Goal: Task Accomplishment & Management: Manage account settings

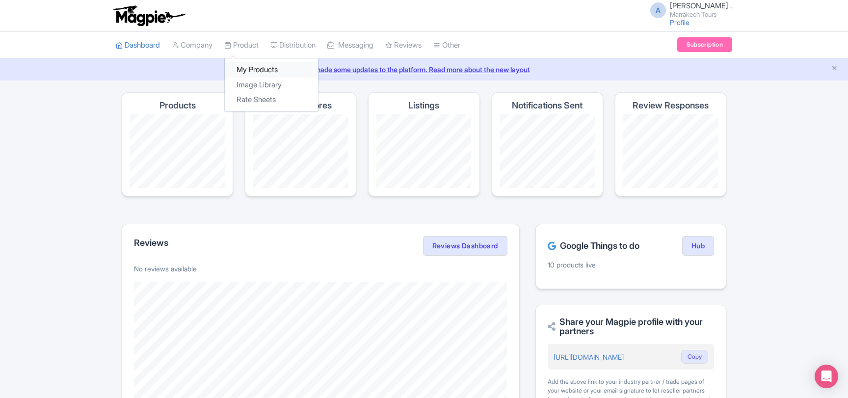
click at [258, 71] on link "My Products" at bounding box center [271, 69] width 93 height 15
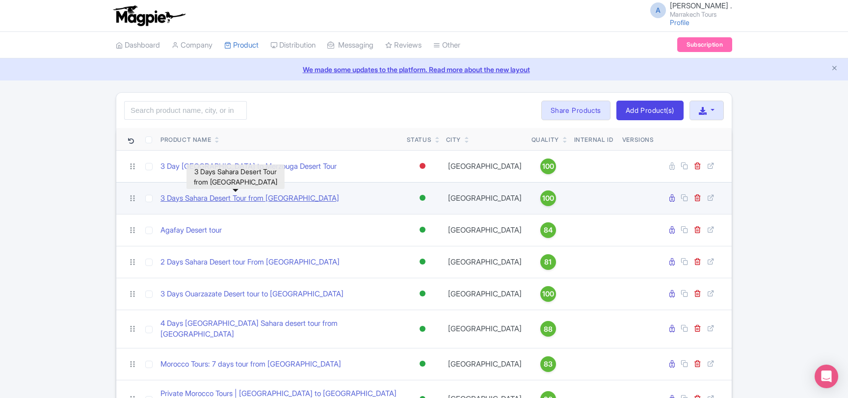
click at [223, 201] on link "3 Days Sahara Desert Tour from [GEOGRAPHIC_DATA]" at bounding box center [249, 198] width 179 height 11
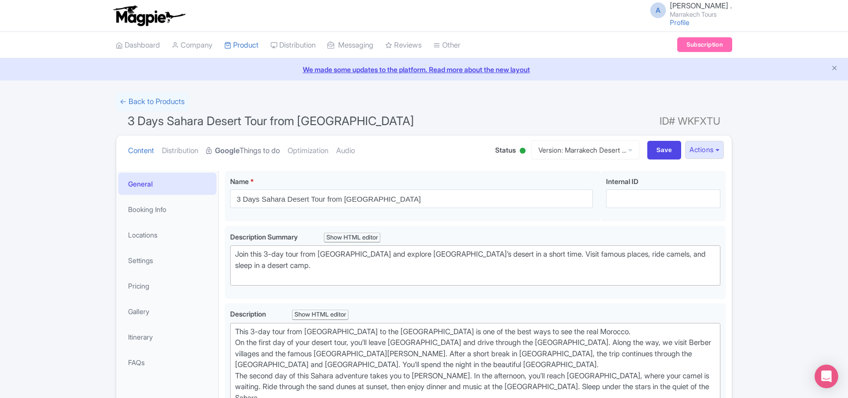
click at [257, 151] on link "Google Things to do" at bounding box center [243, 150] width 74 height 31
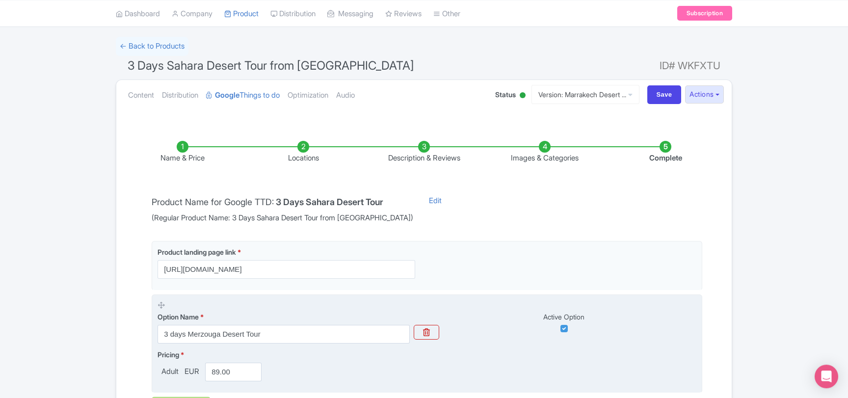
scroll to position [106, 0]
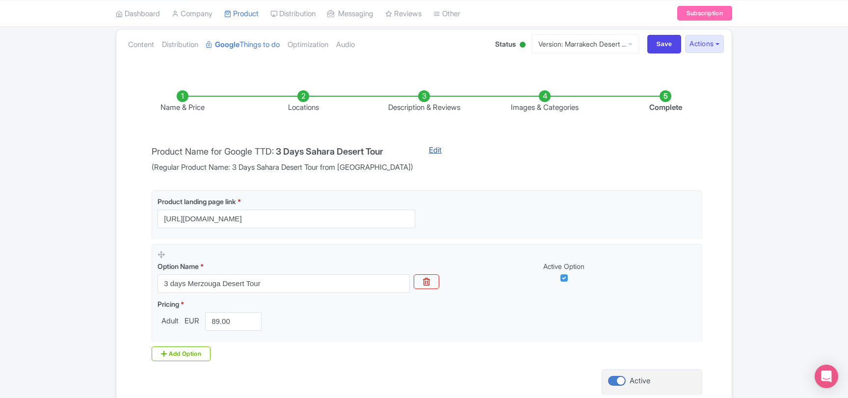
click at [419, 150] on link "Edit" at bounding box center [435, 159] width 32 height 28
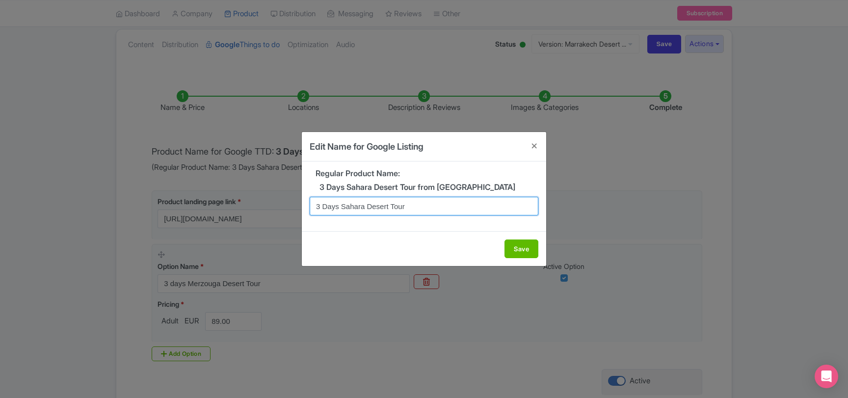
click at [358, 208] on input "3 Days Sahara Desert Tour" at bounding box center [424, 206] width 229 height 19
paste input "Tour From Ouarzazate To Merzouga Desert"
click at [453, 187] on h5 "3 Days Sahara Desert Tour from Marrakech" at bounding box center [424, 187] width 229 height 9
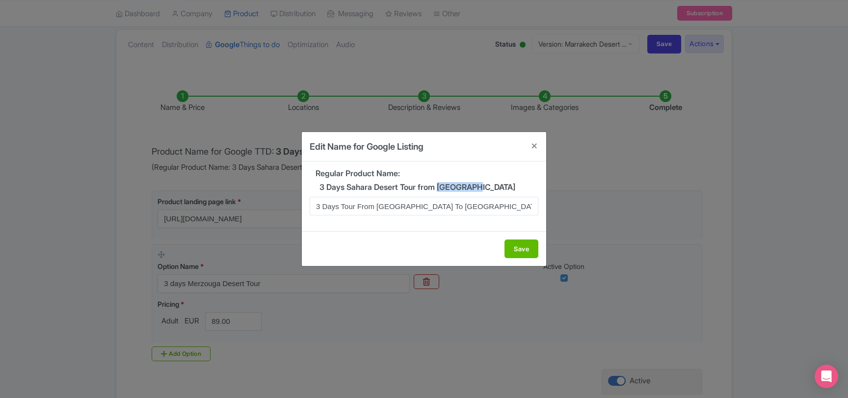
click at [453, 187] on h5 "3 Days Sahara Desert Tour from Marrakech" at bounding box center [424, 187] width 229 height 9
copy h5 "Marrakech"
click at [392, 207] on input "3 Days Tour From Ouarzazate To Merzouga Desert" at bounding box center [424, 206] width 229 height 19
paste input "[GEOGRAPHIC_DATA]"
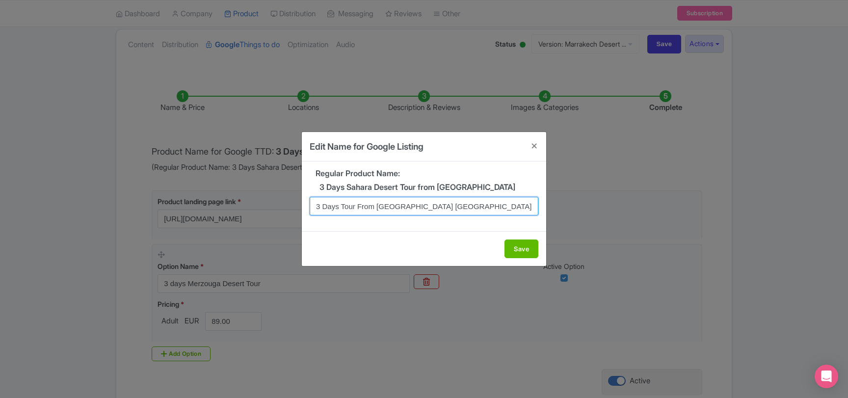
drag, startPoint x: 490, startPoint y: 206, endPoint x: 296, endPoint y: 204, distance: 194.3
click at [310, 204] on input "3 Days Tour From MarrakechTo Merzouga Desert" at bounding box center [424, 206] width 229 height 19
type input "3 Days Tour From MarrakechTo Merzouga Desert"
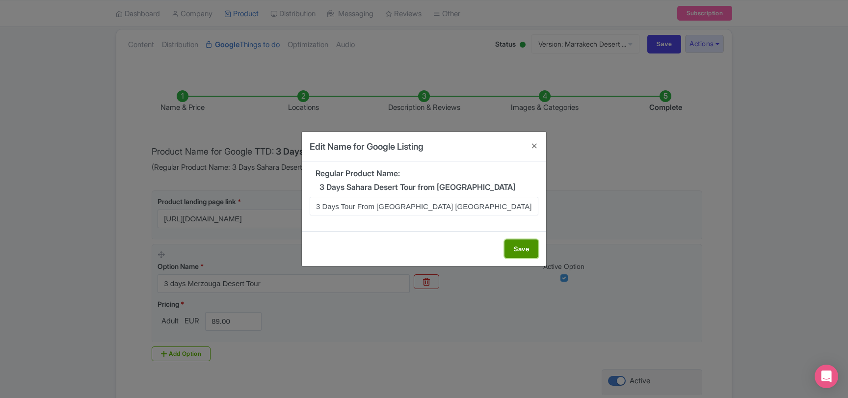
click at [517, 251] on button "Save" at bounding box center [521, 248] width 34 height 19
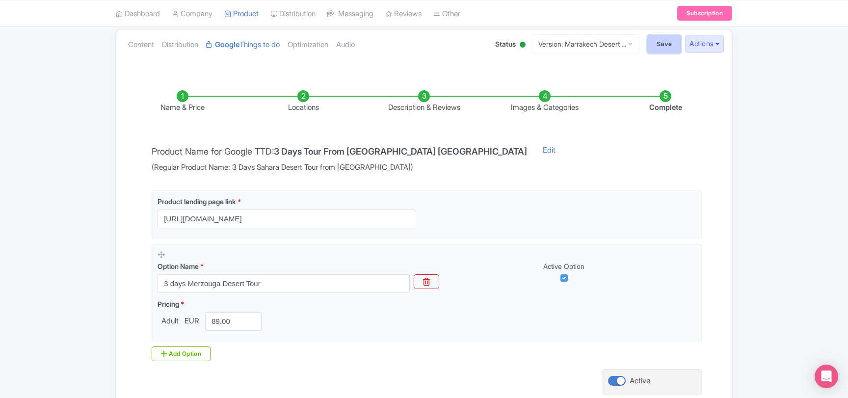
click at [663, 49] on input "Save" at bounding box center [664, 44] width 34 height 19
type input "Saving..."
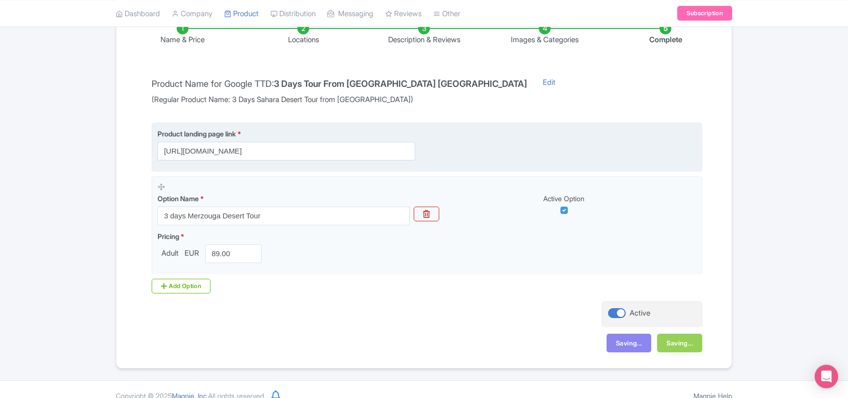
scroll to position [185, 0]
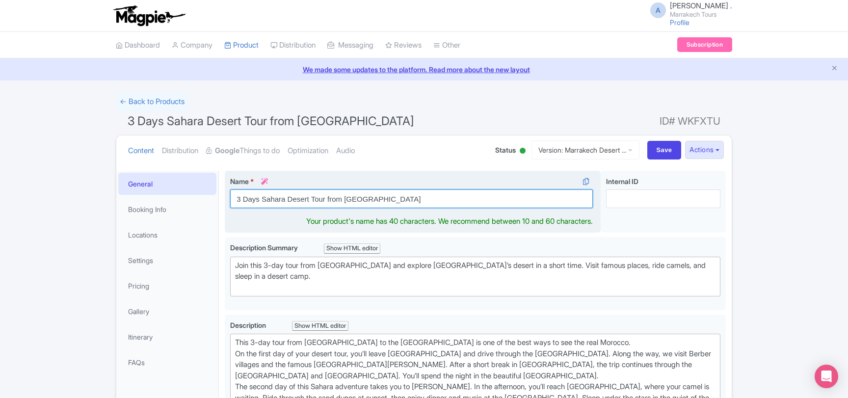
click at [296, 198] on input "3 Days Sahara Desert Tour from [GEOGRAPHIC_DATA]" at bounding box center [411, 198] width 363 height 19
click at [296, 198] on input "3 Days Sahara Desert Tour from Marrakech" at bounding box center [411, 198] width 363 height 19
paste input "Tour From MarrakechTo Merzouga Desert"
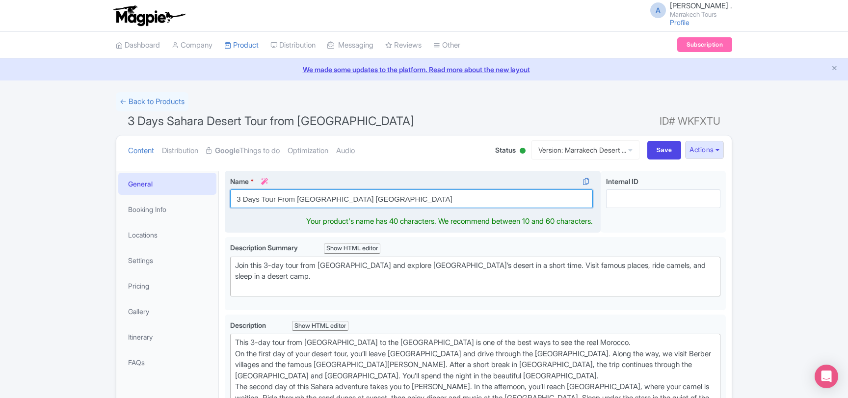
click at [332, 198] on input "3 Days Tour From MarrakechTo Merzouga Desert" at bounding box center [411, 198] width 363 height 19
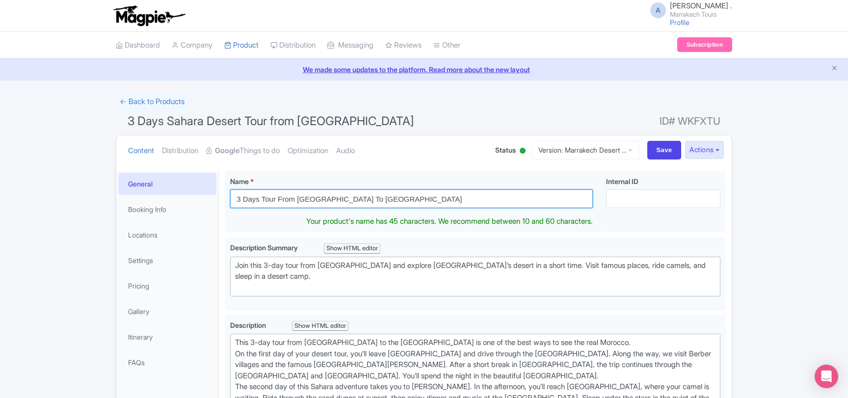
type input "3 Days Tour From [GEOGRAPHIC_DATA] To [GEOGRAPHIC_DATA]"
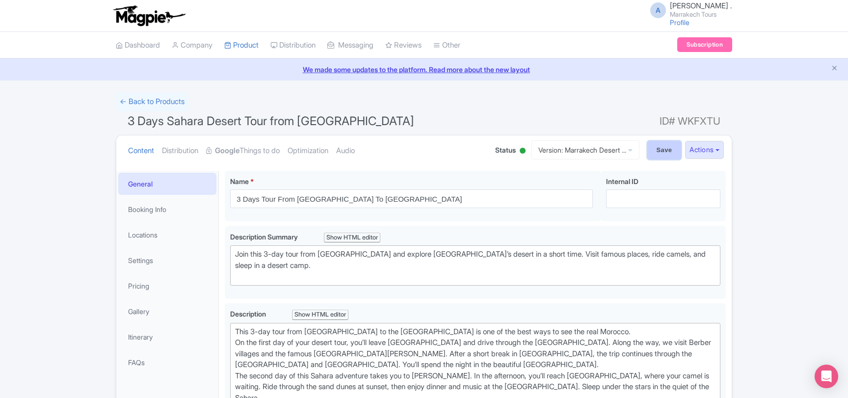
click at [649, 148] on input "Save" at bounding box center [664, 150] width 34 height 19
type input "Saving..."
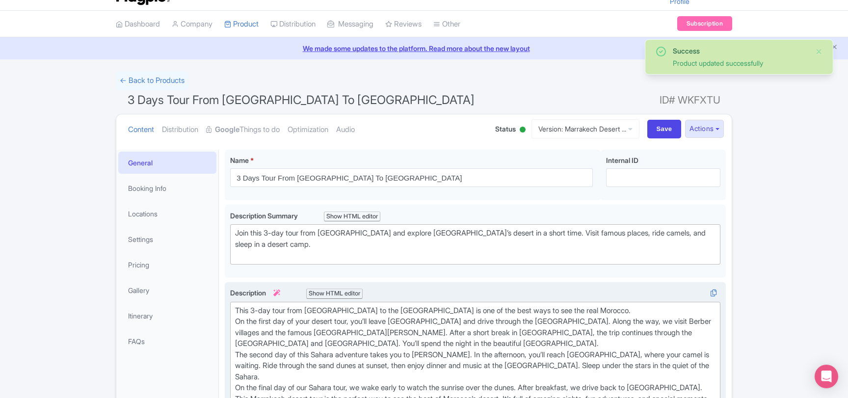
scroll to position [11, 0]
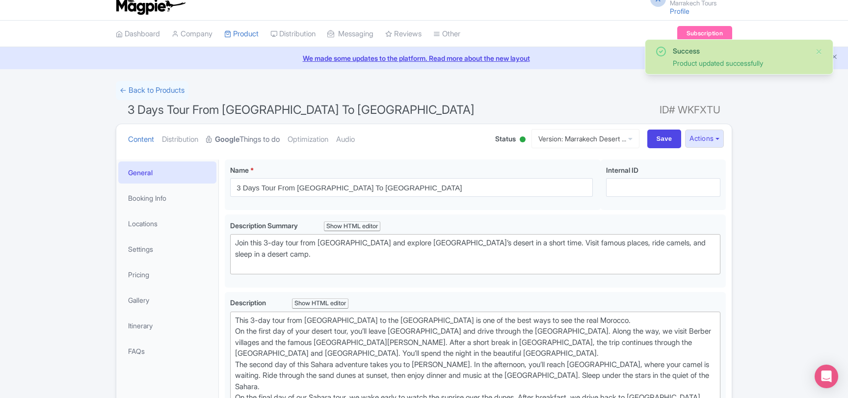
click at [264, 139] on link "Google Things to do" at bounding box center [243, 139] width 74 height 31
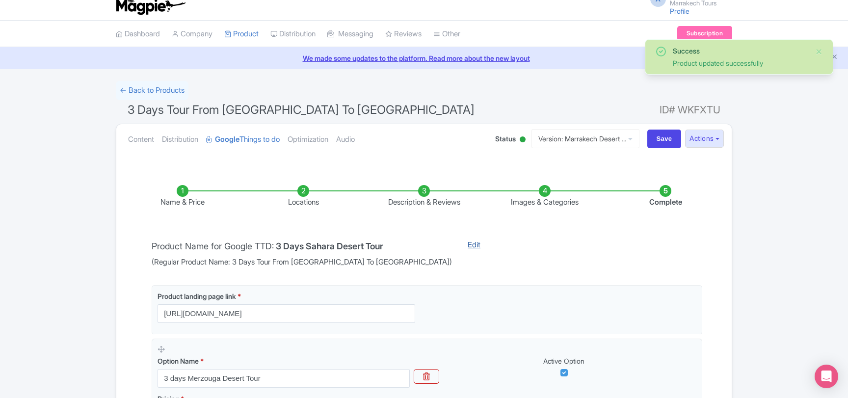
click at [458, 245] on link "Edit" at bounding box center [474, 253] width 32 height 28
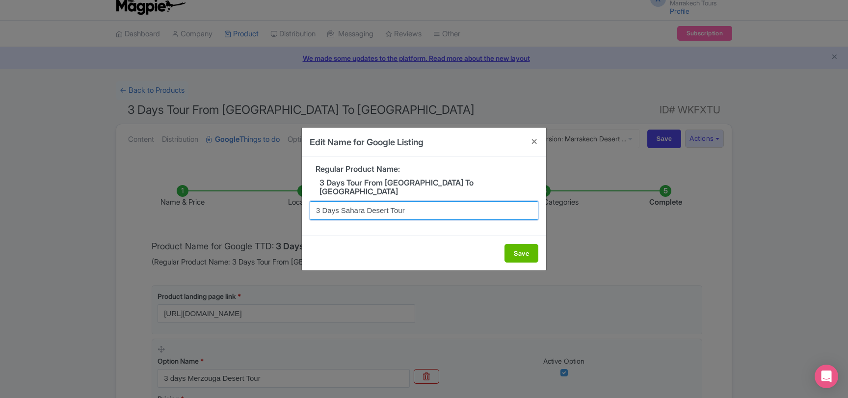
drag, startPoint x: 412, startPoint y: 207, endPoint x: 273, endPoint y: 199, distance: 139.5
click at [310, 201] on input "3 Days Sahara Desert Tour" at bounding box center [424, 210] width 229 height 19
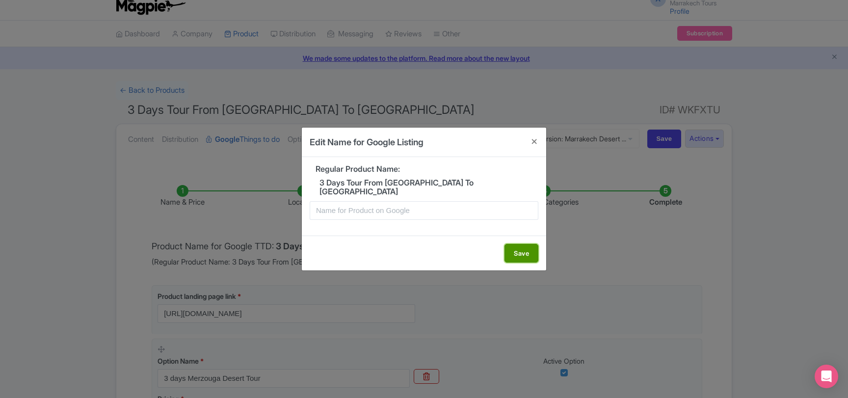
click at [519, 246] on button "Save" at bounding box center [521, 253] width 34 height 19
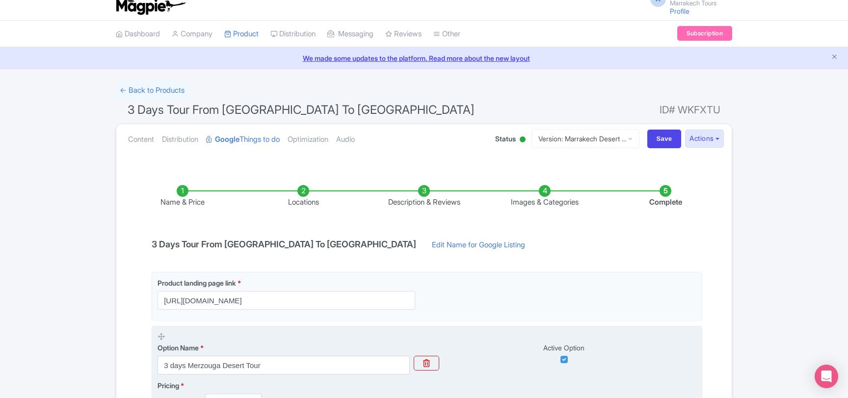
scroll to position [172, 0]
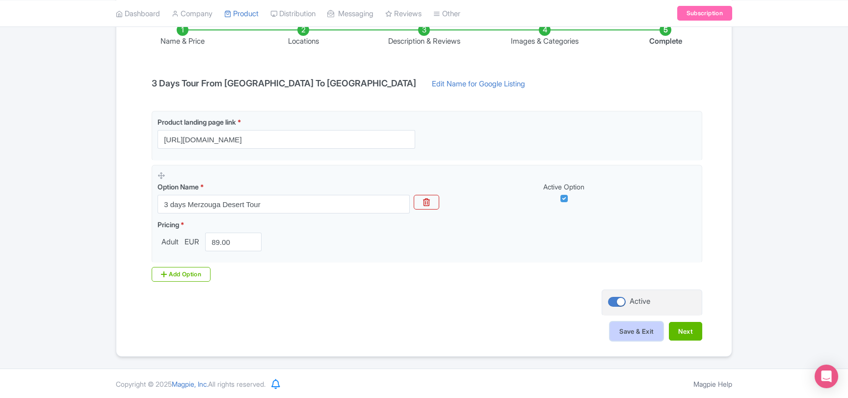
click at [650, 331] on button "Save & Exit" at bounding box center [636, 331] width 53 height 19
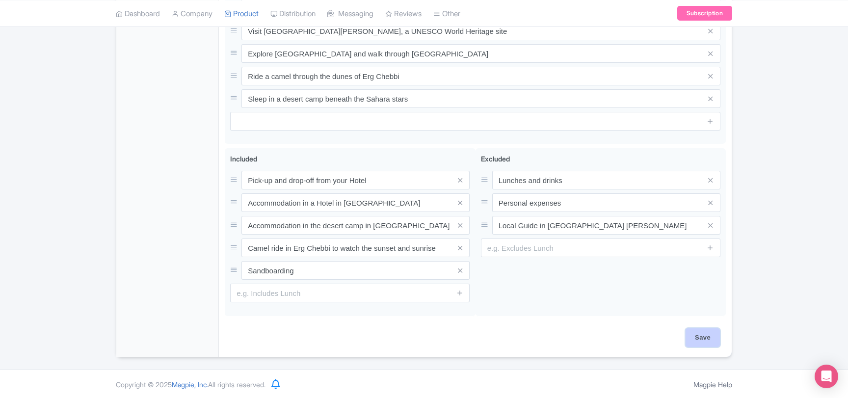
scroll to position [497, 0]
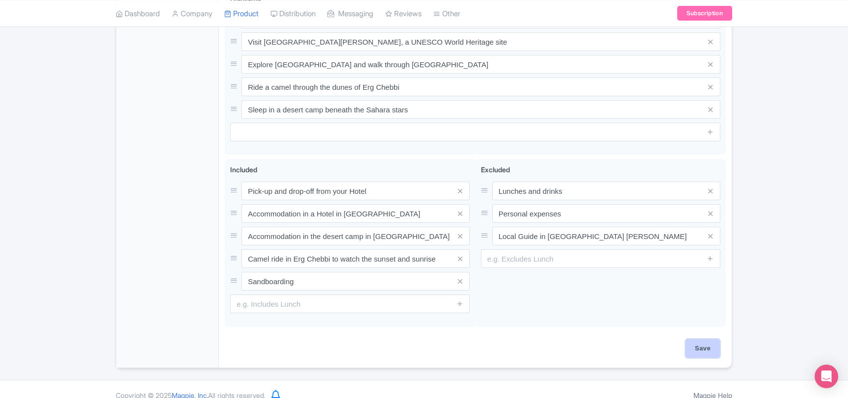
click at [703, 340] on input "Save" at bounding box center [702, 348] width 34 height 19
type input "Saving..."
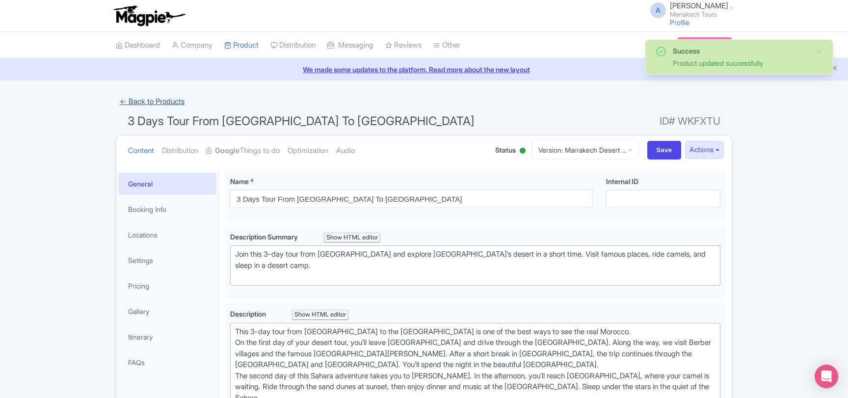
click at [161, 102] on link "← Back to Products" at bounding box center [152, 101] width 73 height 19
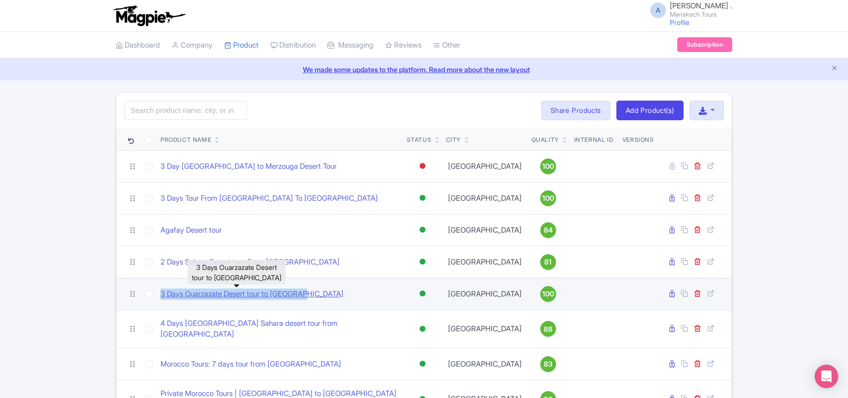
drag, startPoint x: 317, startPoint y: 293, endPoint x: 161, endPoint y: 294, distance: 156.5
click at [161, 294] on div "3 Days Ouarzazate Desert tour to [GEOGRAPHIC_DATA]" at bounding box center [279, 293] width 238 height 11
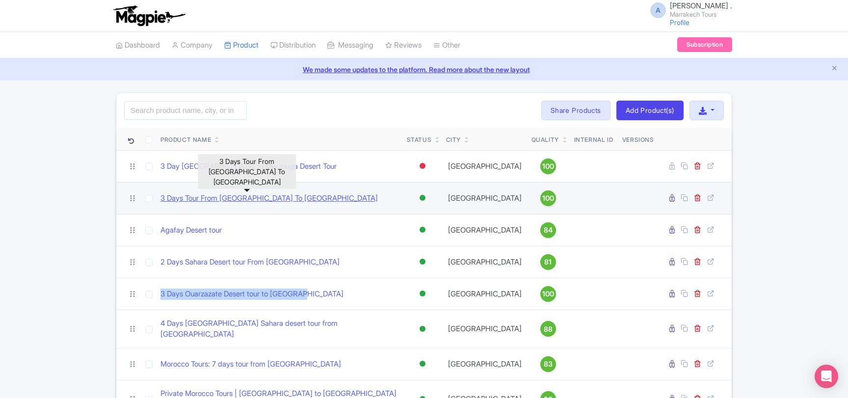
click at [230, 199] on link "3 Days Tour From Marrakech To Merzouga Desert" at bounding box center [268, 198] width 217 height 11
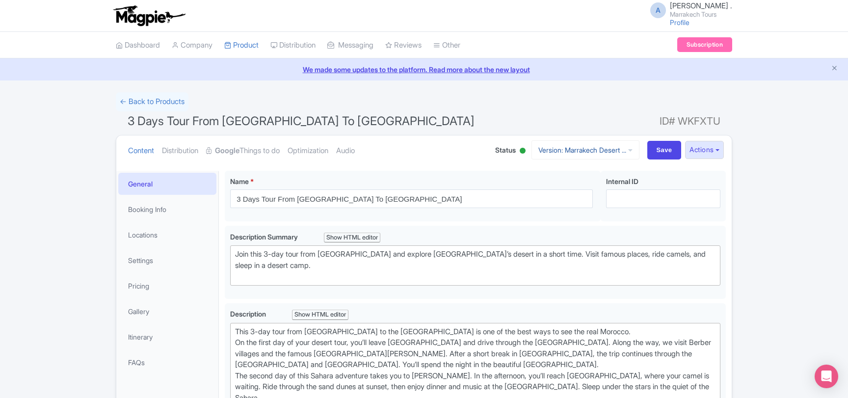
click at [586, 146] on link "Version: Marrakech Desert ..." at bounding box center [585, 149] width 108 height 19
click at [560, 187] on link "Marrakech Desert Tour" at bounding box center [585, 188] width 108 height 15
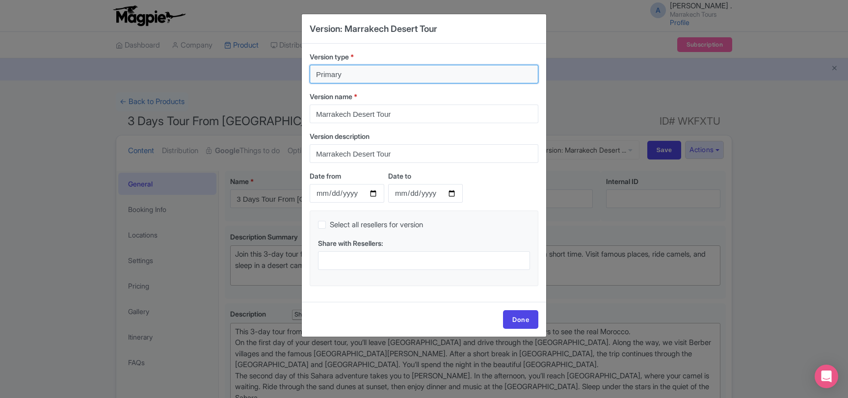
click at [354, 67] on input "Primary" at bounding box center [424, 74] width 229 height 19
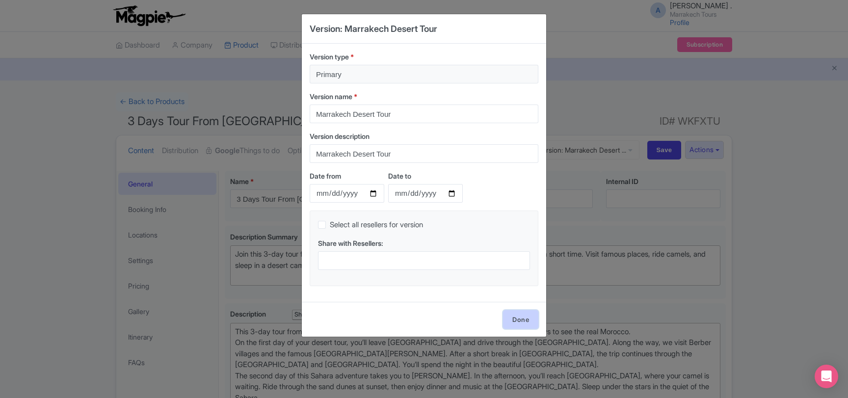
click at [520, 320] on link "Done" at bounding box center [520, 319] width 35 height 19
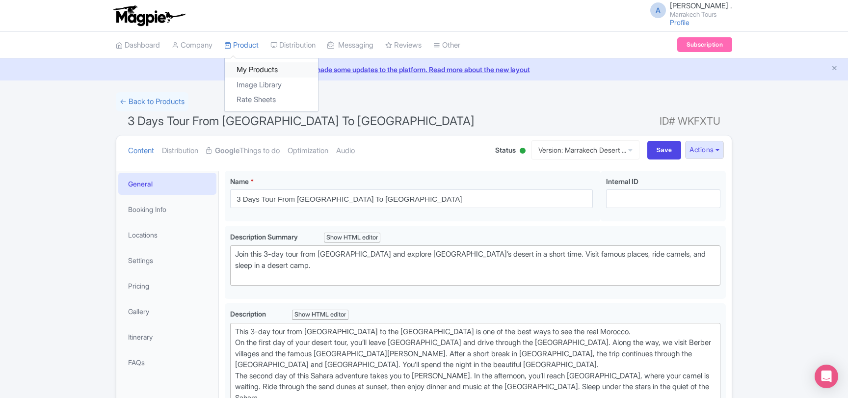
click at [249, 71] on link "My Products" at bounding box center [271, 69] width 93 height 15
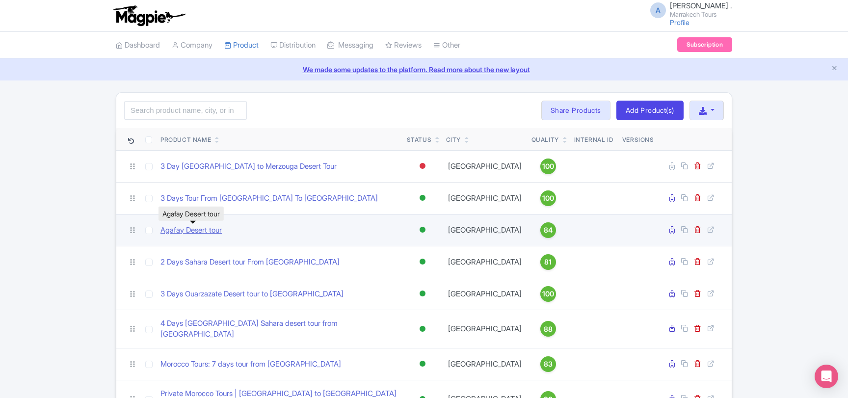
click at [204, 226] on link "Agafay Desert tour" at bounding box center [190, 230] width 61 height 11
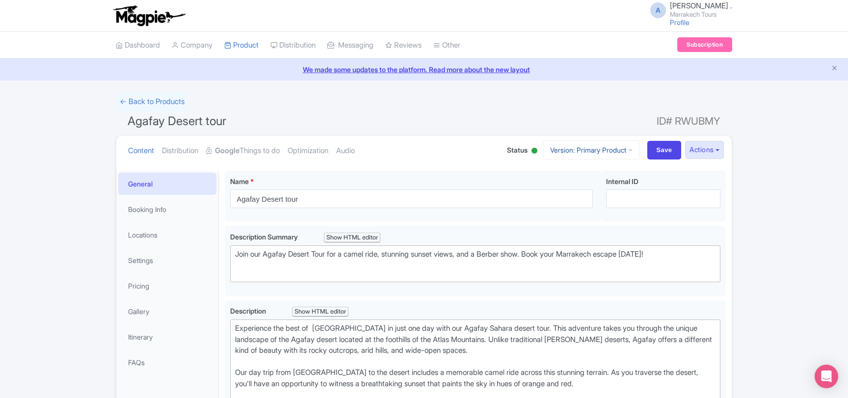
click at [584, 152] on link "Version: Primary Product" at bounding box center [591, 149] width 96 height 19
click at [574, 174] on link "Manage Versions" at bounding box center [599, 173] width 93 height 15
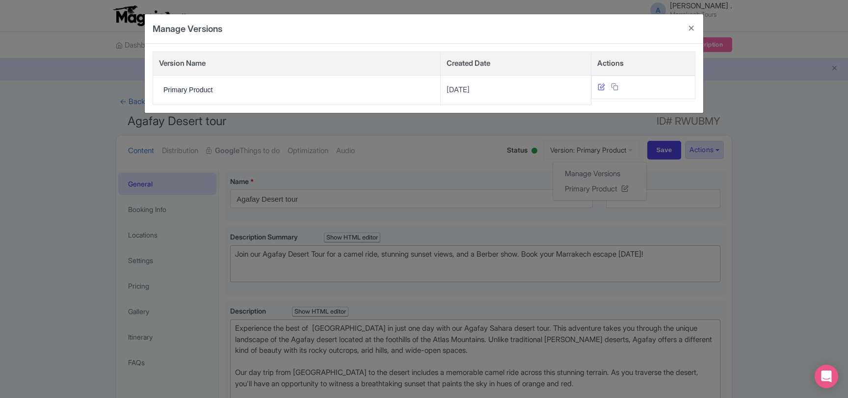
click at [599, 87] on icon at bounding box center [600, 86] width 7 height 7
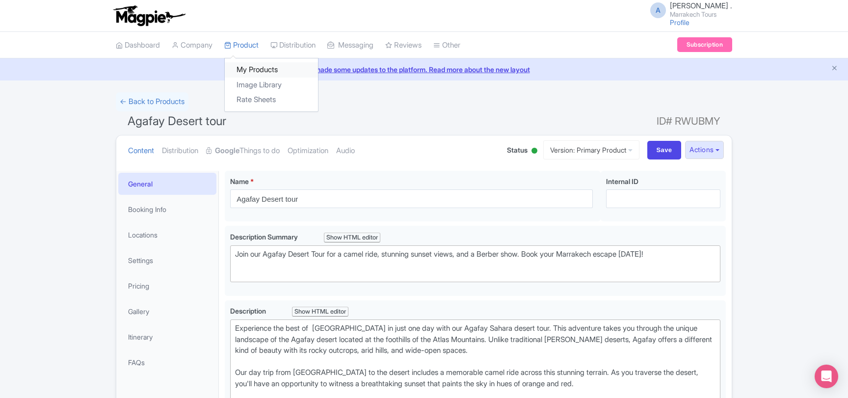
click at [250, 69] on link "My Products" at bounding box center [271, 69] width 93 height 15
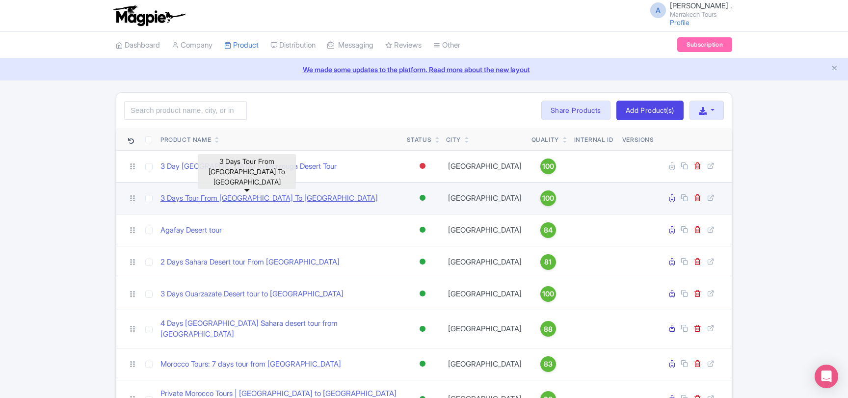
click at [235, 200] on link "3 Days Tour From [GEOGRAPHIC_DATA] To [GEOGRAPHIC_DATA]" at bounding box center [268, 198] width 217 height 11
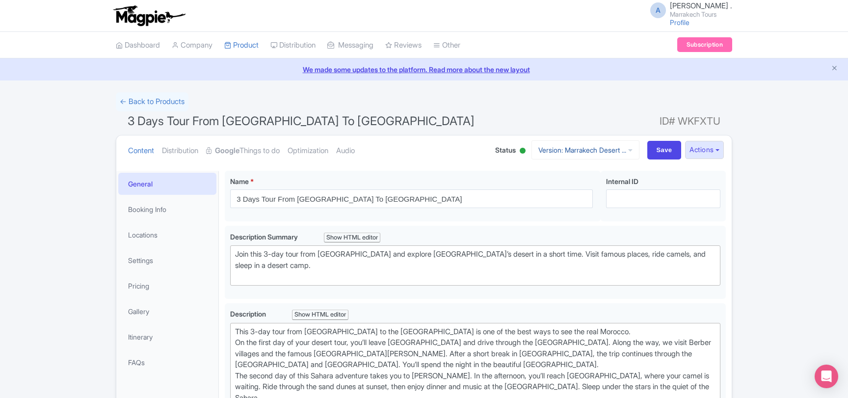
click at [628, 149] on icon at bounding box center [630, 150] width 4 height 7
click at [437, 160] on ul "Content Distribution Google Things to do Optimization Audio" at bounding box center [302, 150] width 356 height 30
click at [196, 149] on link "Distribution" at bounding box center [180, 150] width 36 height 31
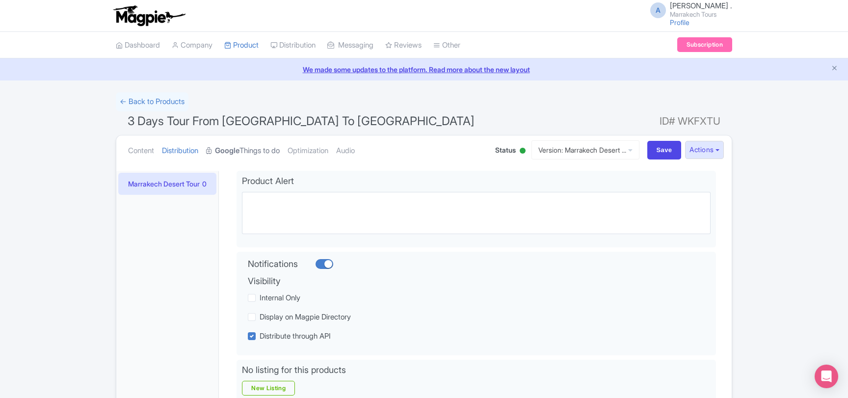
click at [229, 152] on strong "Google" at bounding box center [227, 150] width 25 height 11
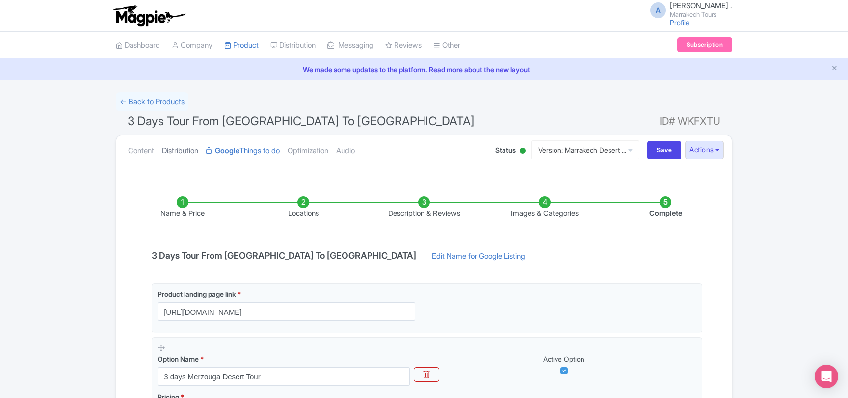
click at [191, 149] on link "Distribution" at bounding box center [180, 150] width 36 height 31
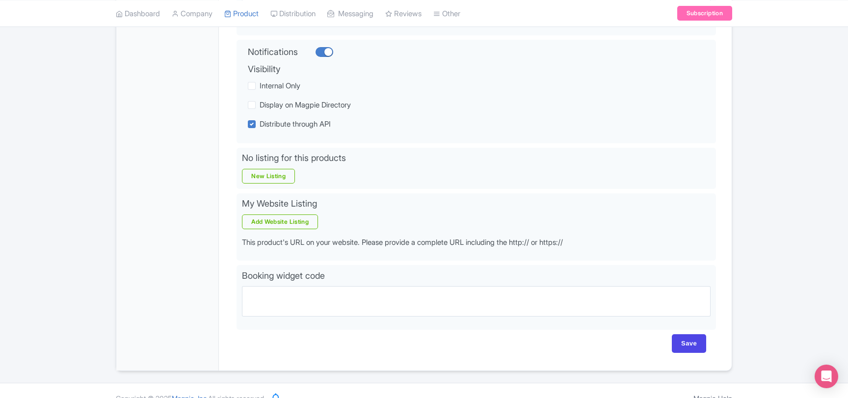
scroll to position [53, 0]
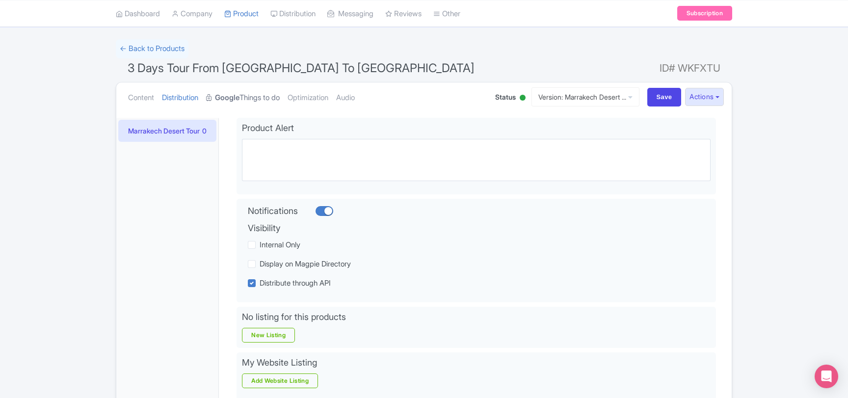
click at [254, 100] on link "Google Things to do" at bounding box center [243, 97] width 74 height 31
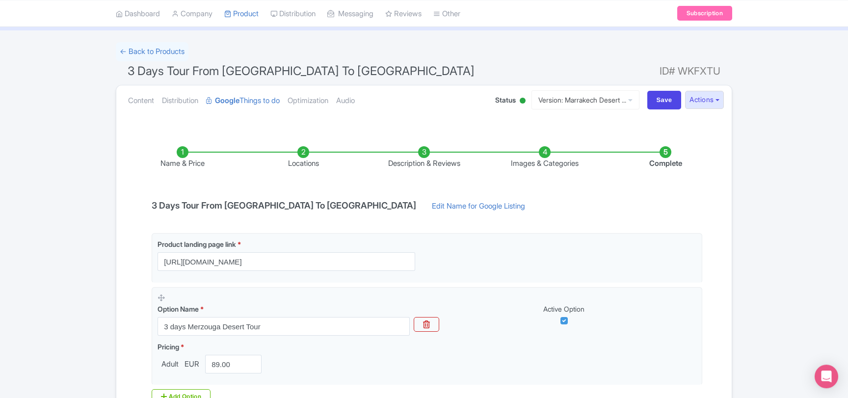
scroll to position [0, 0]
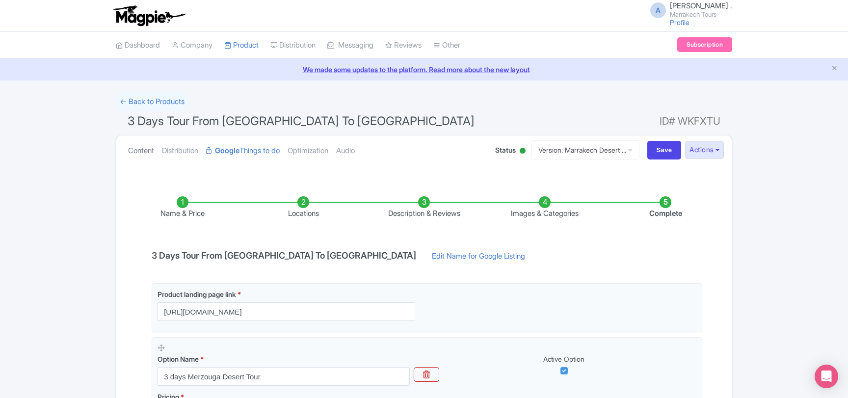
click at [142, 149] on link "Content" at bounding box center [141, 150] width 26 height 31
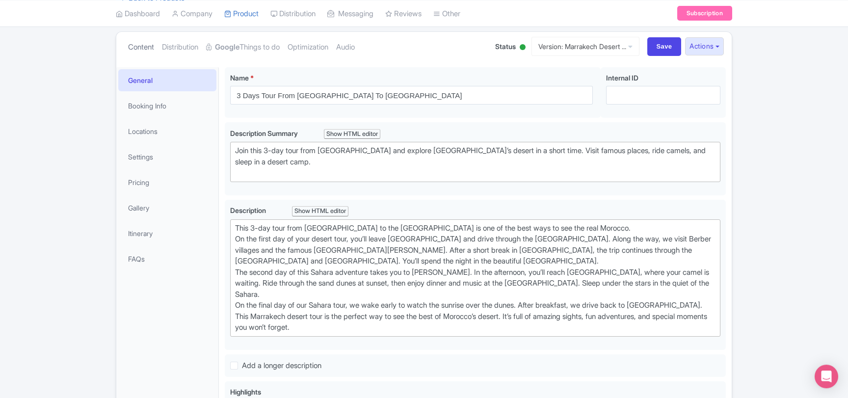
scroll to position [106, 0]
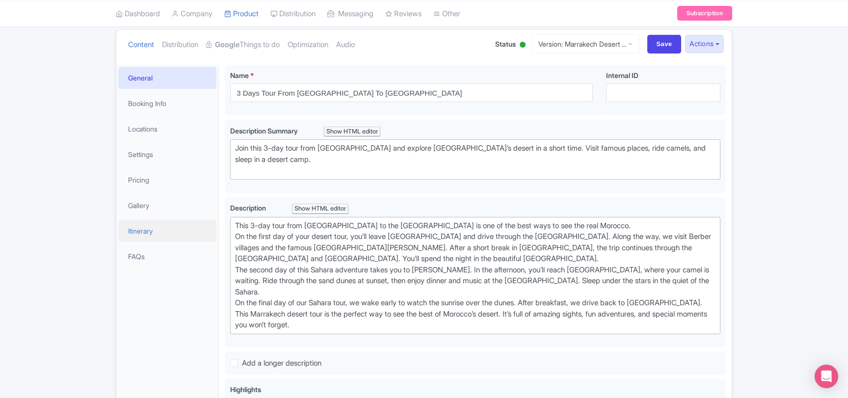
click at [148, 230] on link "Itinerary" at bounding box center [167, 231] width 98 height 22
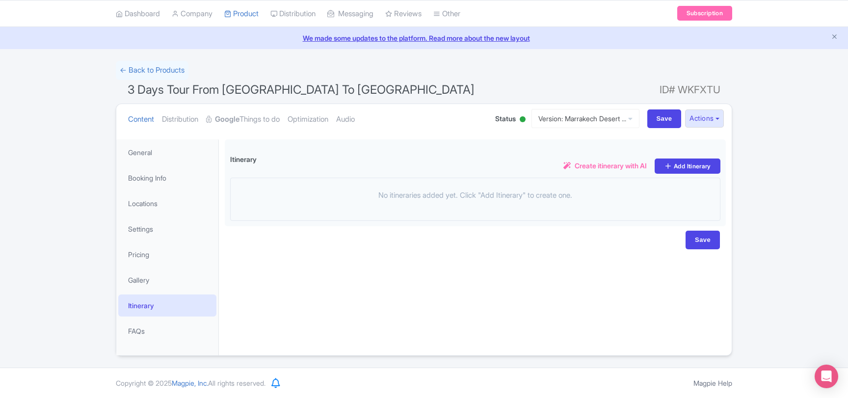
scroll to position [31, 0]
click at [159, 328] on link "FAQs" at bounding box center [167, 331] width 98 height 22
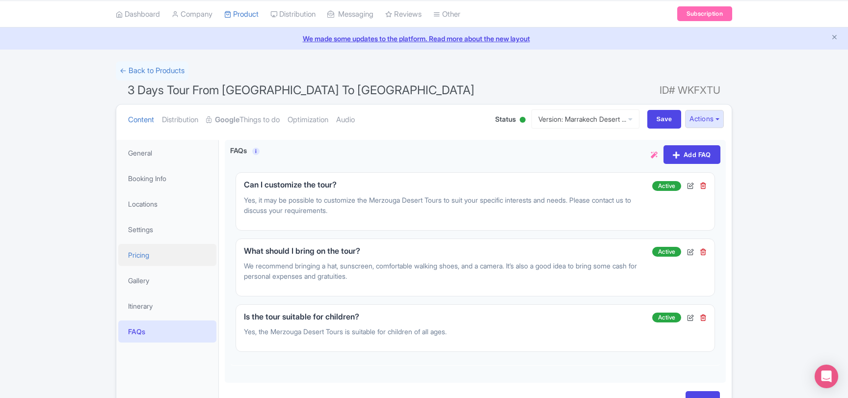
click at [146, 255] on link "Pricing" at bounding box center [167, 255] width 98 height 22
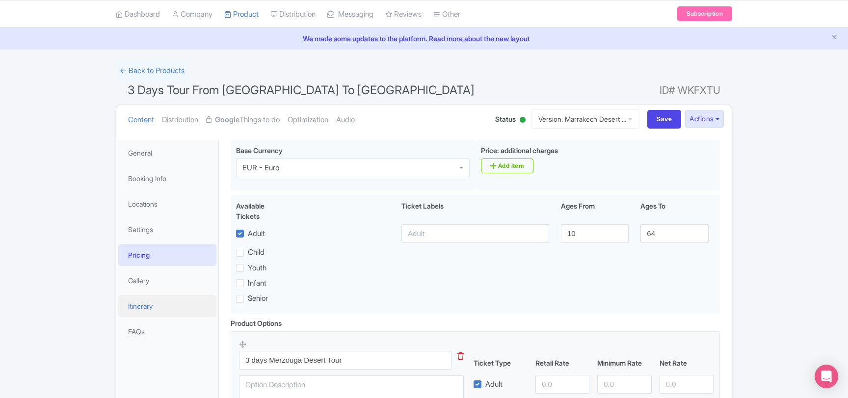
click at [144, 309] on link "Itinerary" at bounding box center [167, 306] width 98 height 22
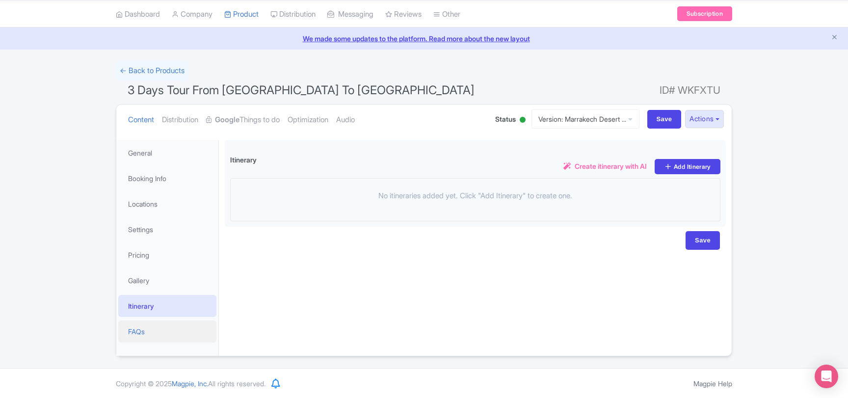
click at [135, 330] on link "FAQs" at bounding box center [167, 331] width 98 height 22
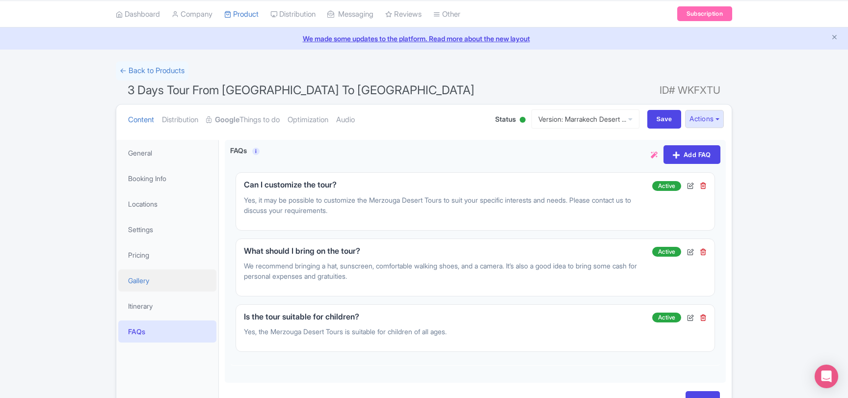
click at [143, 280] on link "Gallery" at bounding box center [167, 280] width 98 height 22
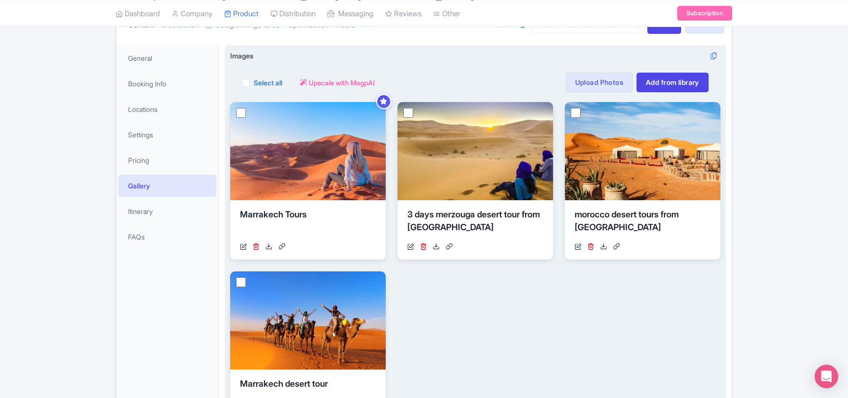
scroll to position [137, 0]
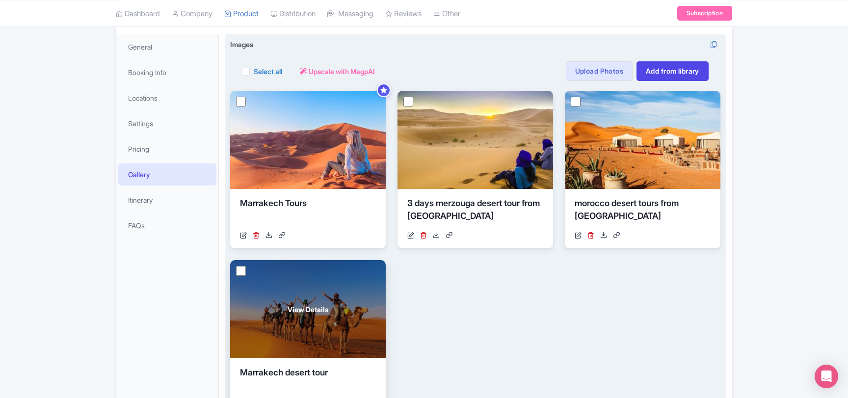
click at [239, 270] on input "checkbox" at bounding box center [241, 271] width 10 height 10
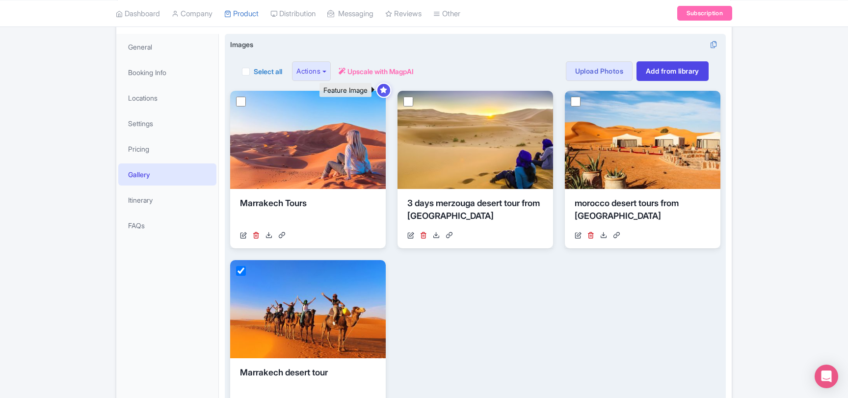
click at [385, 90] on icon at bounding box center [383, 90] width 7 height 6
click at [383, 90] on icon at bounding box center [383, 90] width 7 height 6
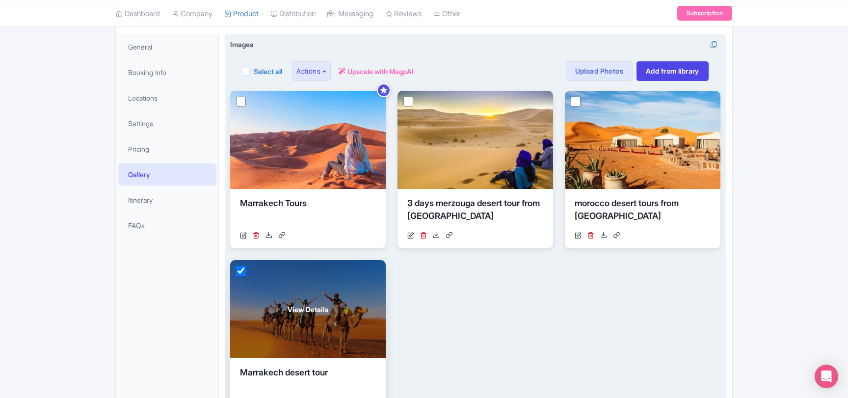
click at [240, 267] on input "checkbox" at bounding box center [241, 271] width 10 height 10
checkbox input "false"
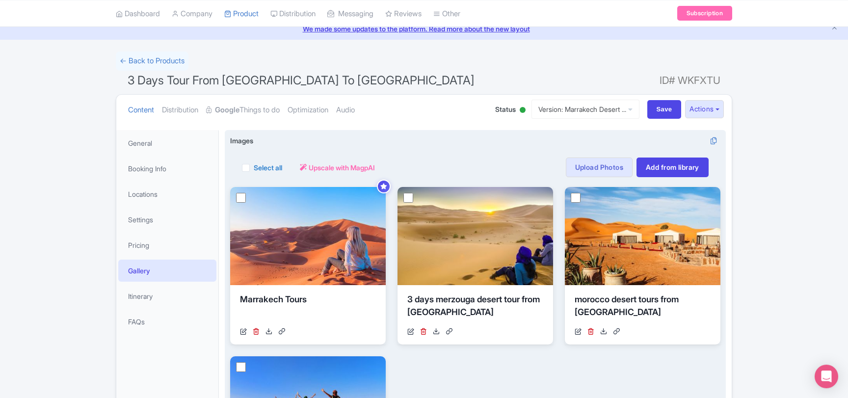
scroll to position [31, 0]
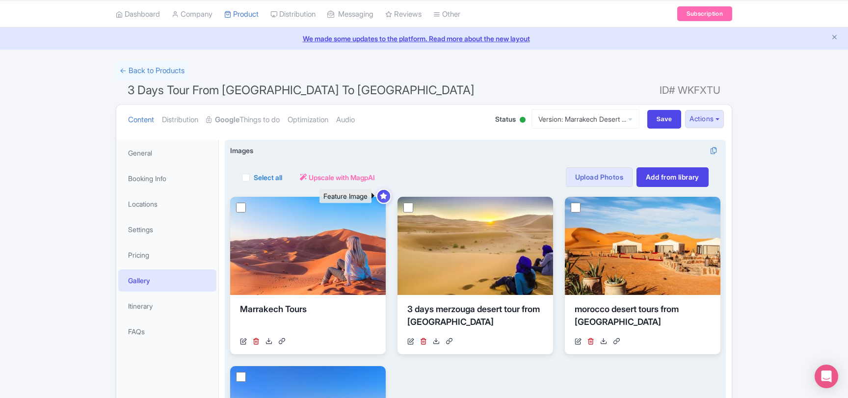
click at [384, 195] on icon at bounding box center [383, 196] width 7 height 6
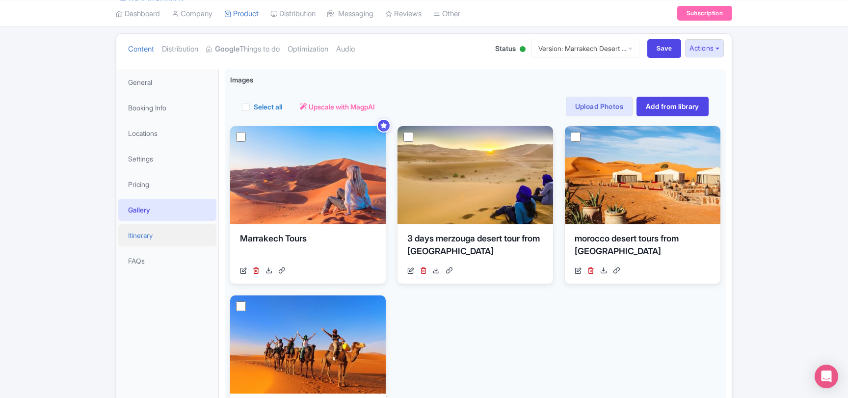
scroll to position [84, 0]
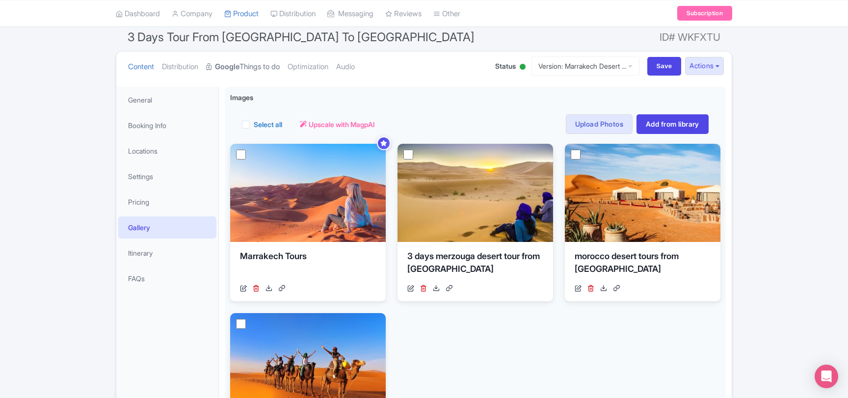
click at [246, 76] on link "Google Things to do" at bounding box center [243, 67] width 74 height 31
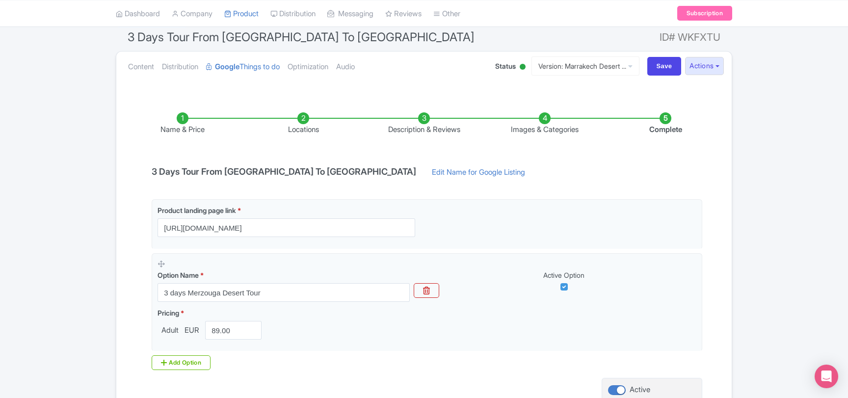
click at [527, 131] on li "Images & Categories" at bounding box center [544, 123] width 121 height 23
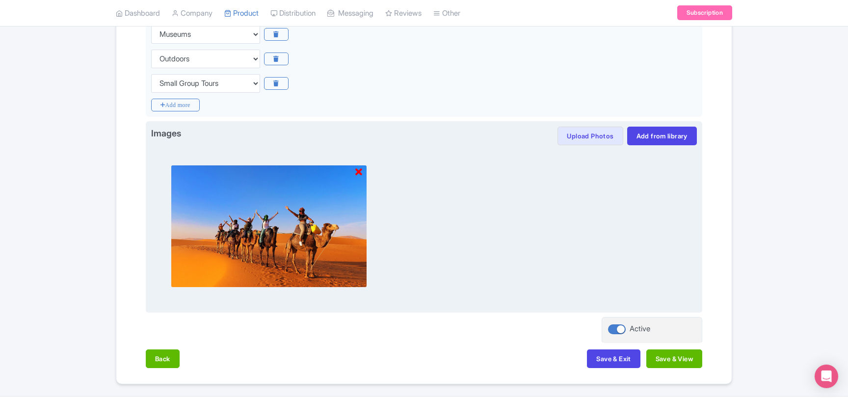
scroll to position [393, 0]
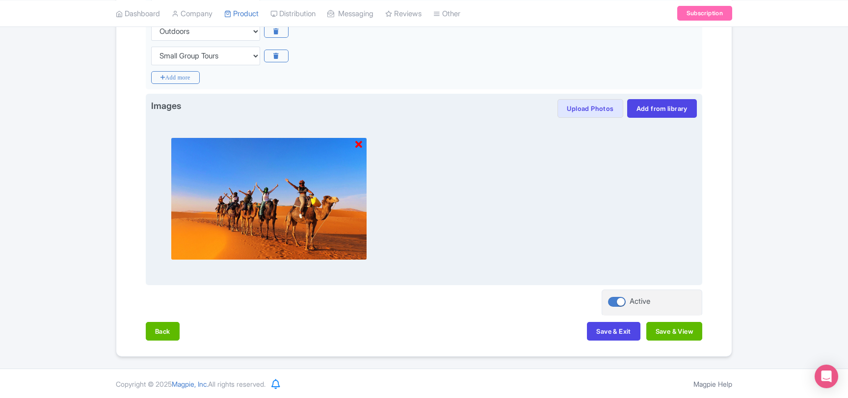
click at [302, 192] on img at bounding box center [269, 198] width 196 height 123
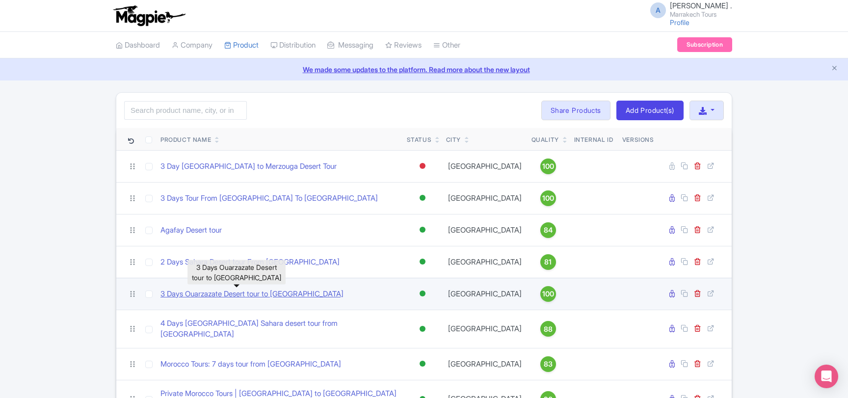
click at [240, 291] on link "3 Days Ouarzazate Desert tour to [GEOGRAPHIC_DATA]" at bounding box center [251, 293] width 183 height 11
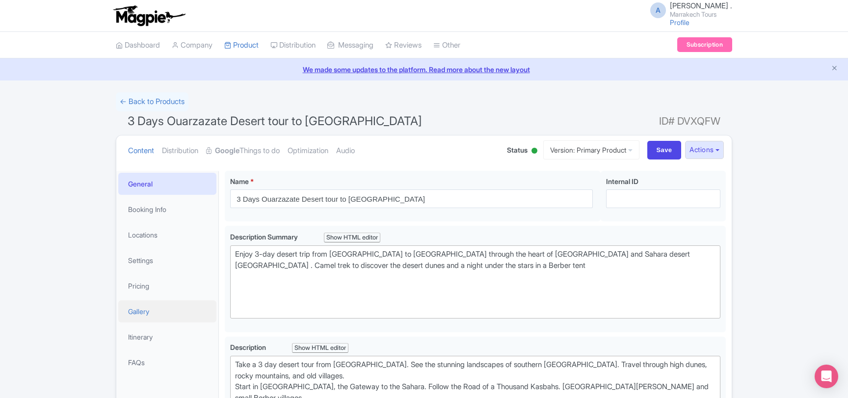
click at [144, 316] on link "Gallery" at bounding box center [167, 311] width 98 height 22
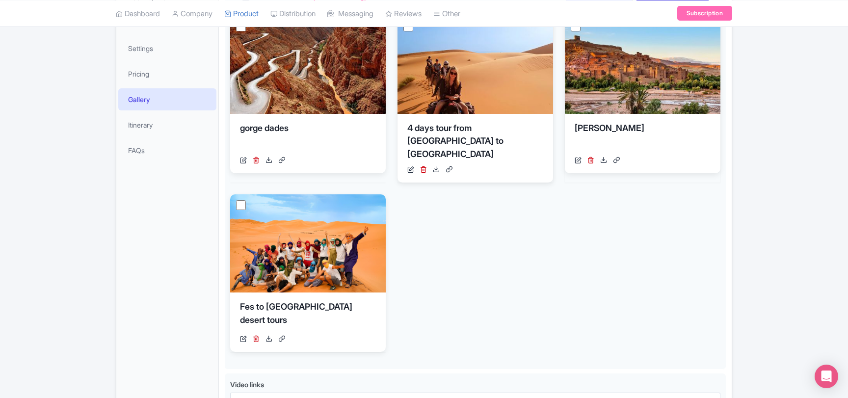
scroll to position [53, 0]
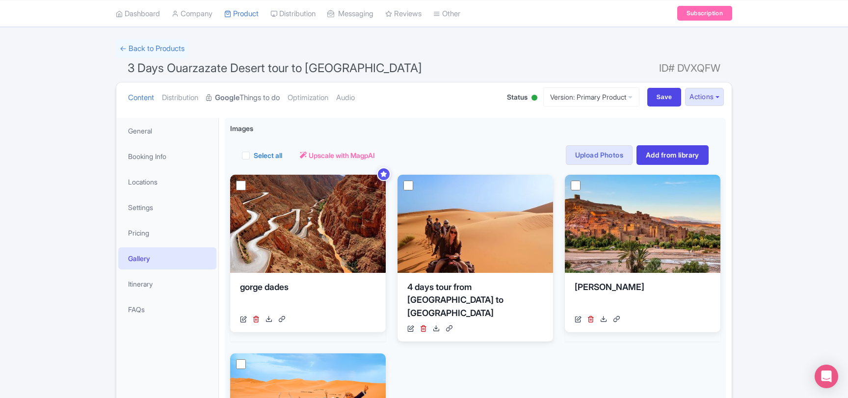
click at [265, 90] on link "Google Things to do" at bounding box center [243, 97] width 74 height 31
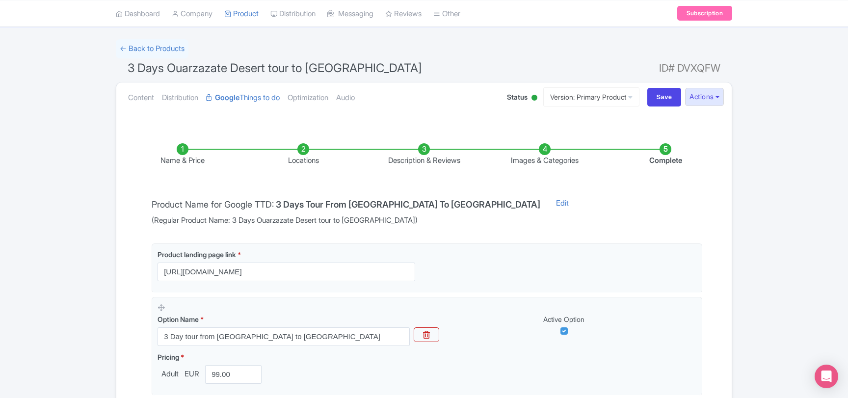
click at [418, 160] on li "Description & Reviews" at bounding box center [424, 154] width 121 height 23
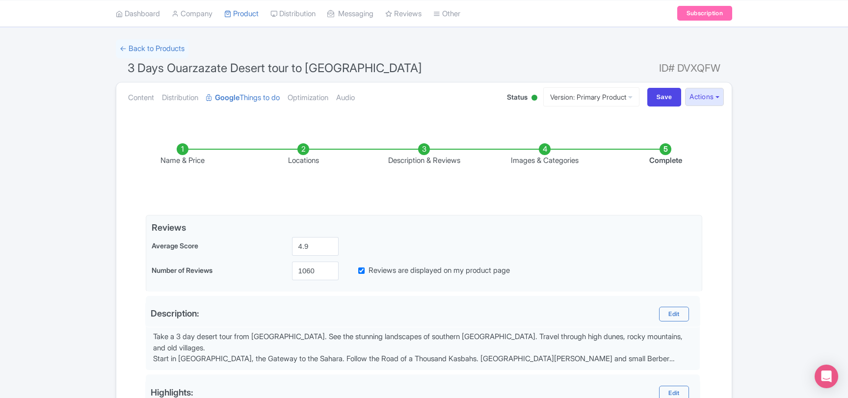
click at [544, 157] on li "Images & Categories" at bounding box center [544, 154] width 121 height 23
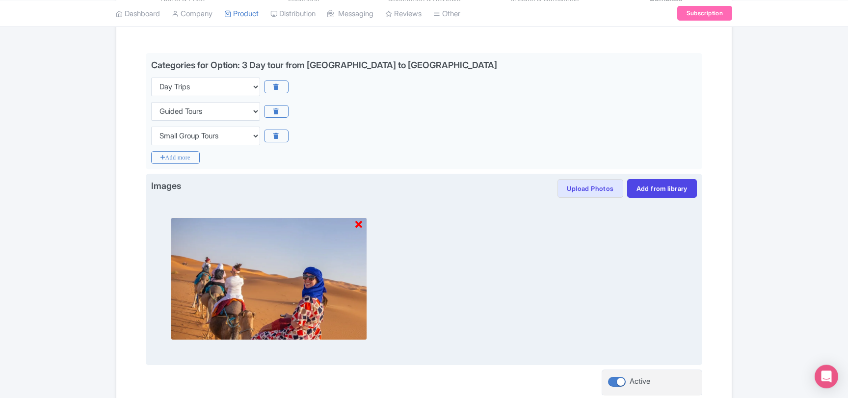
scroll to position [159, 0]
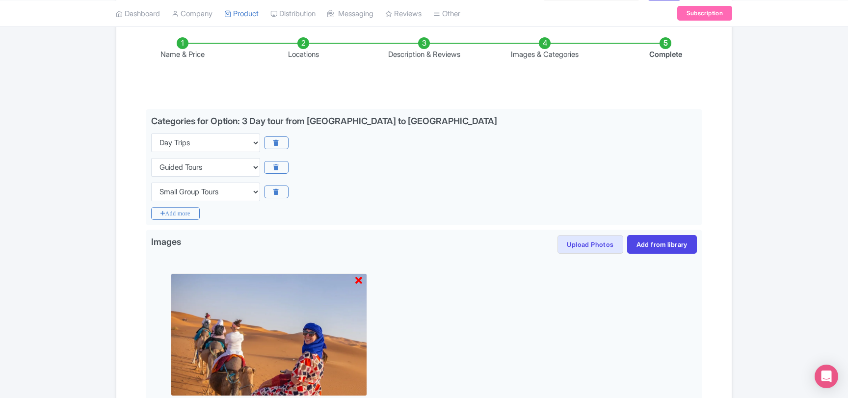
click at [412, 53] on li "Description & Reviews" at bounding box center [424, 48] width 121 height 23
